Goal: Task Accomplishment & Management: Manage account settings

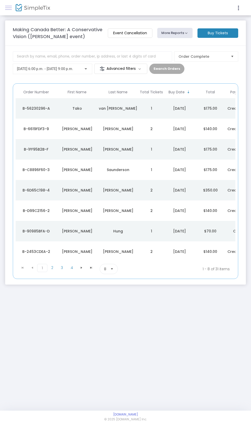
click at [8, 11] on link at bounding box center [8, 7] width 7 height 7
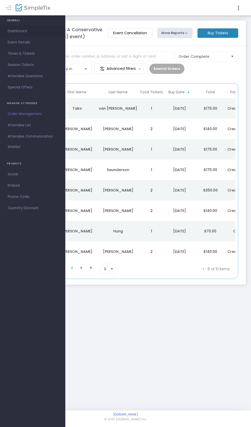
click at [14, 33] on span "Dashboard" at bounding box center [33, 31] width 50 height 7
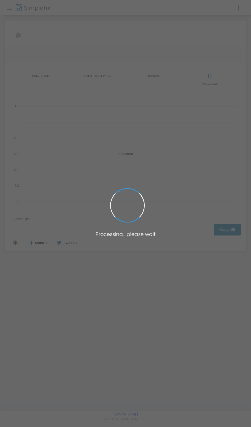
type input "[URL][DOMAIN_NAME]"
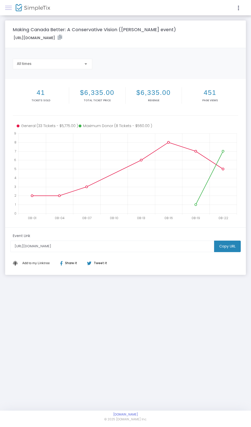
click at [9, 8] on span at bounding box center [8, 8] width 7 height 0
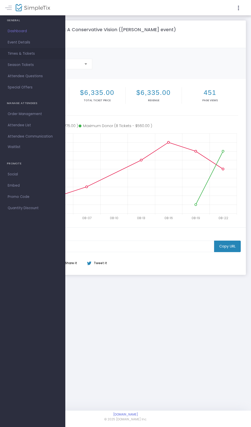
click at [20, 56] on span "Times & Tickets" at bounding box center [33, 53] width 50 height 7
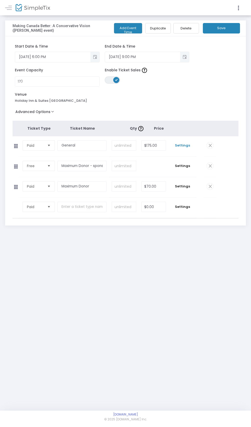
click at [185, 143] on span "Settings" at bounding box center [182, 145] width 23 height 5
